Goal: Book appointment/travel/reservation

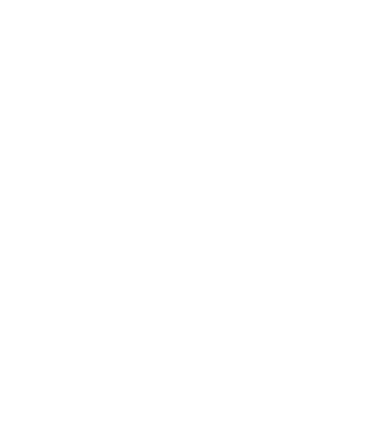
scroll to position [176, 0]
click at [226, 206] on span "Euer Erlebnisreich" at bounding box center [227, 202] width 44 height 8
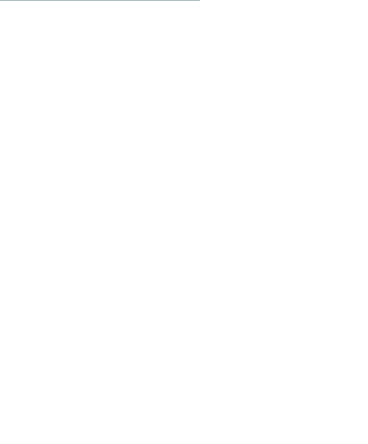
scroll to position [1206, 0]
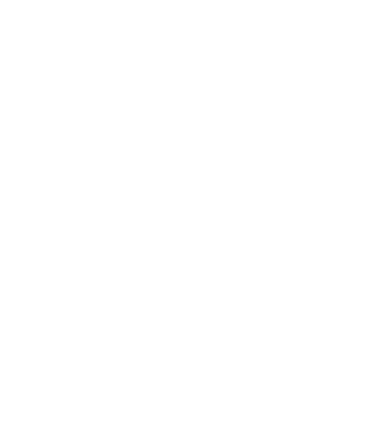
click at [83, 248] on h4 "****ˢ Garberhof Dolomit Family" at bounding box center [98, 254] width 143 height 12
click at [337, 18] on icon at bounding box center [336, 20] width 9 height 6
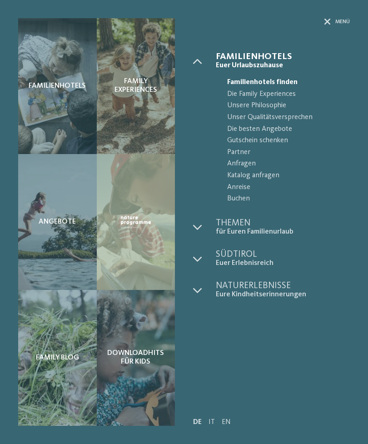
click at [339, 193] on span "Buchen" at bounding box center [288, 199] width 123 height 12
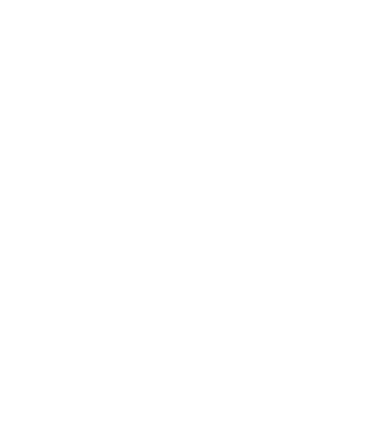
scroll to position [26, 0]
click at [80, 276] on img at bounding box center [68, 292] width 100 height 75
click at [327, 100] on img at bounding box center [313, 96] width 73 height 49
click at [350, 128] on icon at bounding box center [351, 136] width 20 height 16
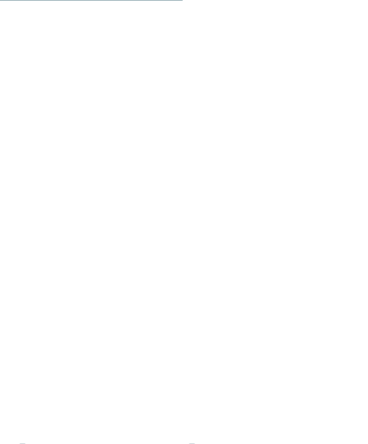
scroll to position [890, 0]
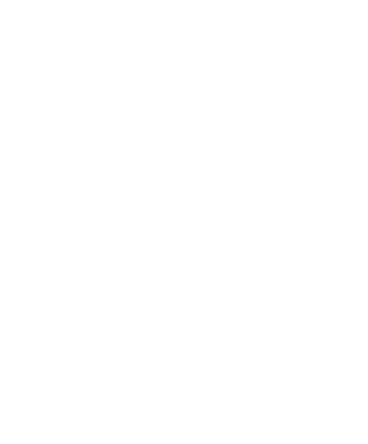
click at [61, 266] on div "25" at bounding box center [62, 273] width 15 height 15
click at [170, 266] on div "31" at bounding box center [167, 273] width 15 height 15
click at [196, 194] on div "1" at bounding box center [200, 201] width 15 height 15
click at [301, 194] on div "7" at bounding box center [304, 201] width 15 height 15
click at [200, 212] on div "8" at bounding box center [200, 219] width 15 height 15
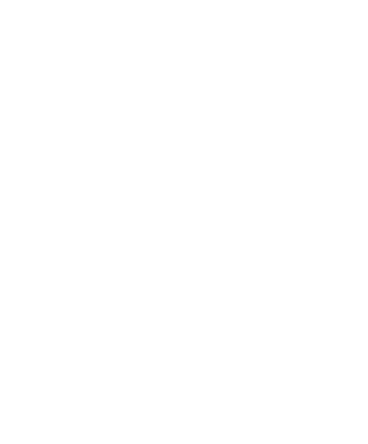
click at [305, 212] on div "14" at bounding box center [304, 219] width 15 height 15
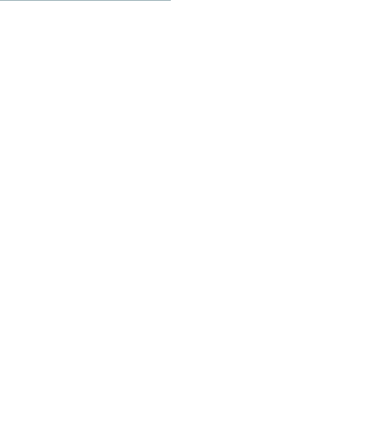
scroll to position [914, 0]
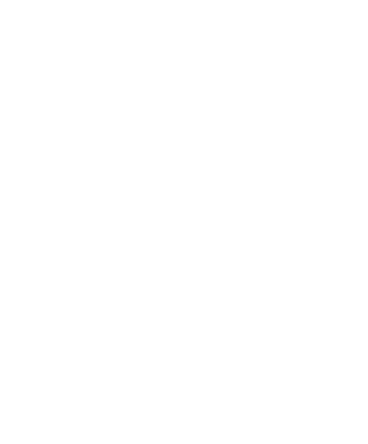
click at [191, 302] on button "Weiter zu „Zimmer“" at bounding box center [184, 312] width 325 height 21
click at [354, 287] on icon at bounding box center [351, 276] width 25 height 20
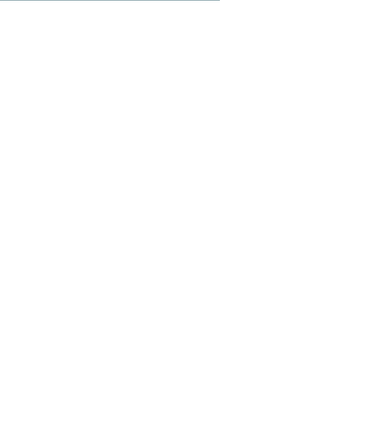
scroll to position [892, 0]
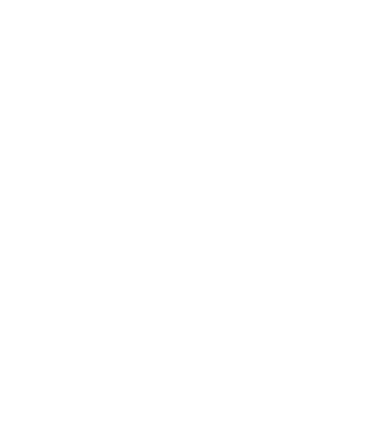
click at [235, 326] on icon "button" at bounding box center [235, 330] width 9 height 9
